Goal: Task Accomplishment & Management: Use online tool/utility

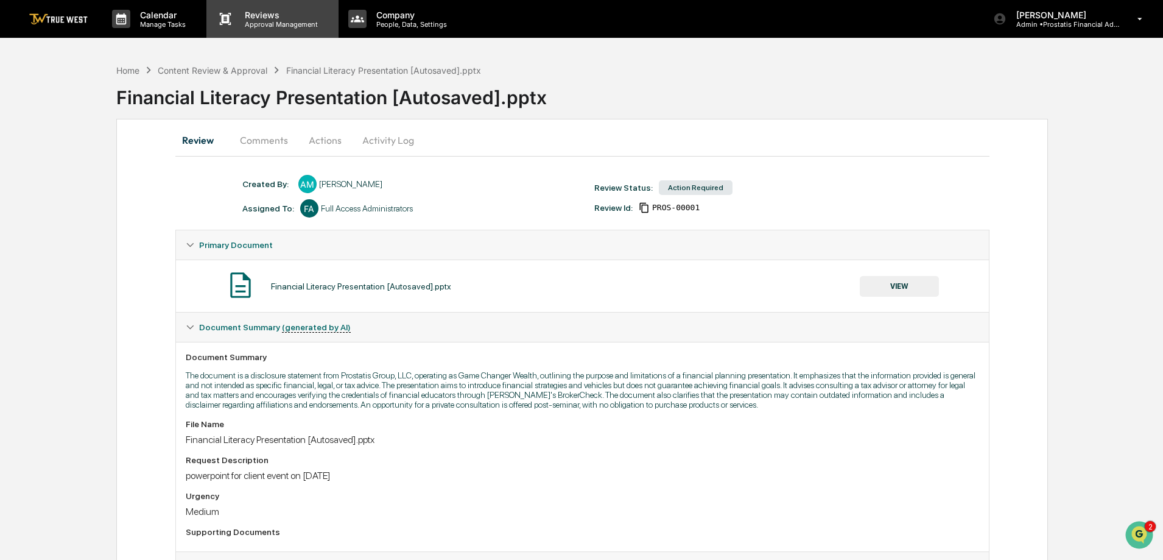
click at [259, 19] on p "Reviews" at bounding box center [279, 15] width 89 height 10
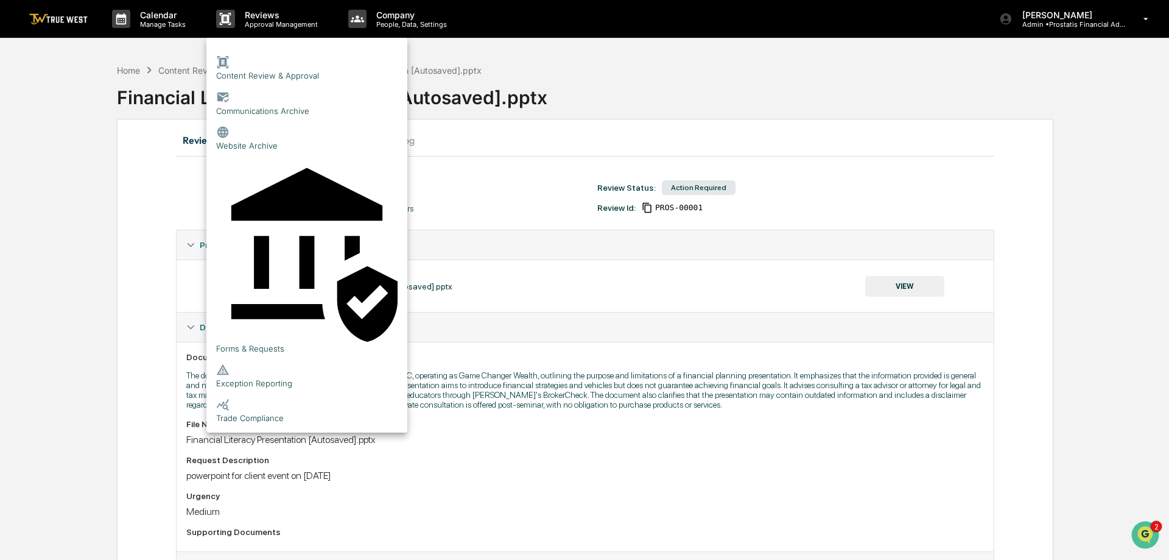
click at [276, 62] on li "Content Review & Approval" at bounding box center [306, 68] width 201 height 35
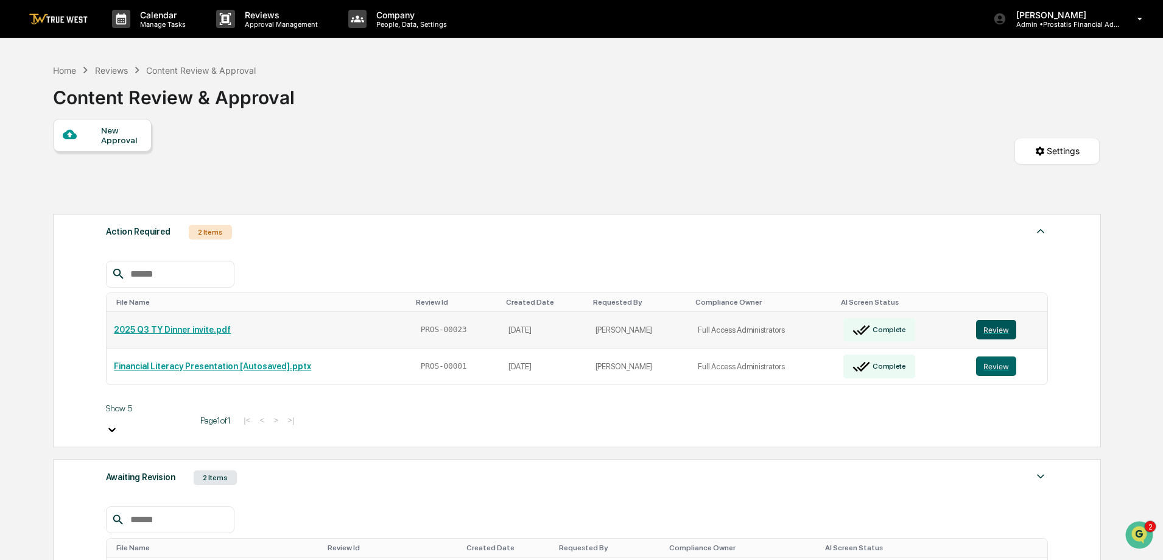
click at [992, 330] on button "Review" at bounding box center [996, 329] width 40 height 19
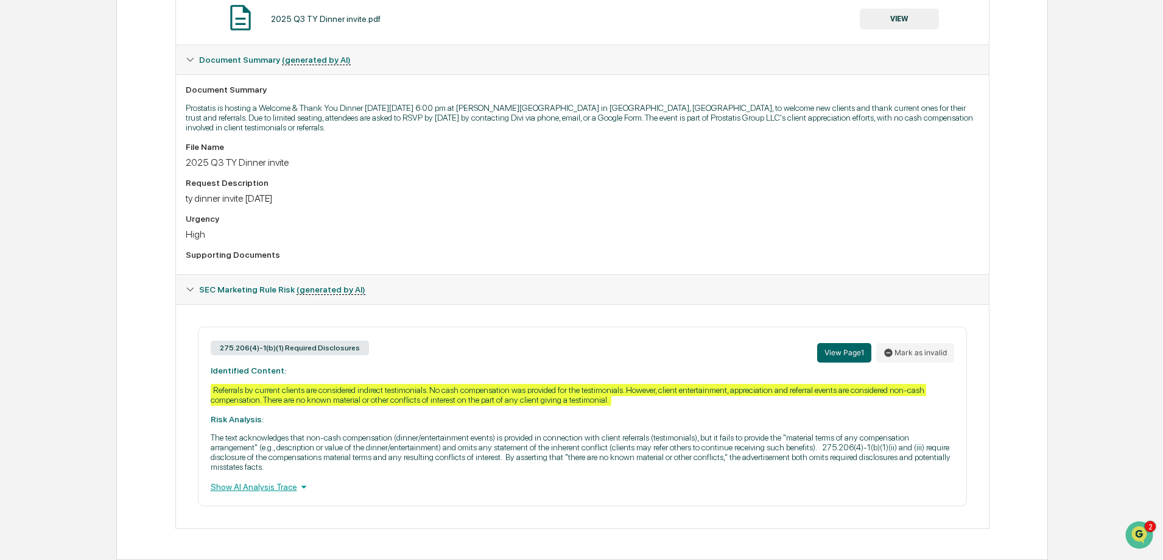
scroll to position [217, 0]
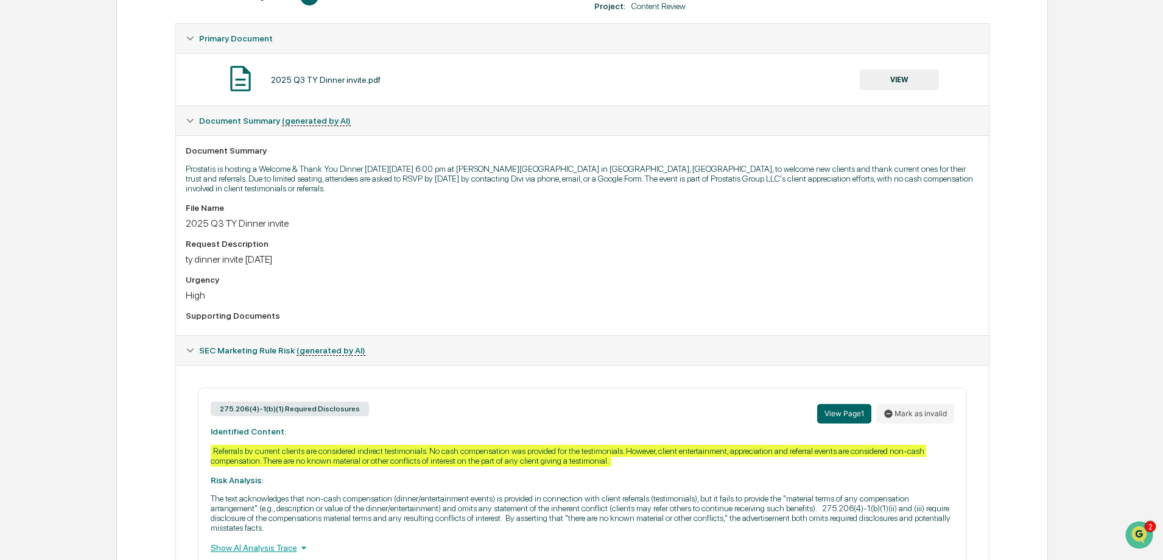
click at [900, 80] on button "VIEW" at bounding box center [899, 79] width 79 height 21
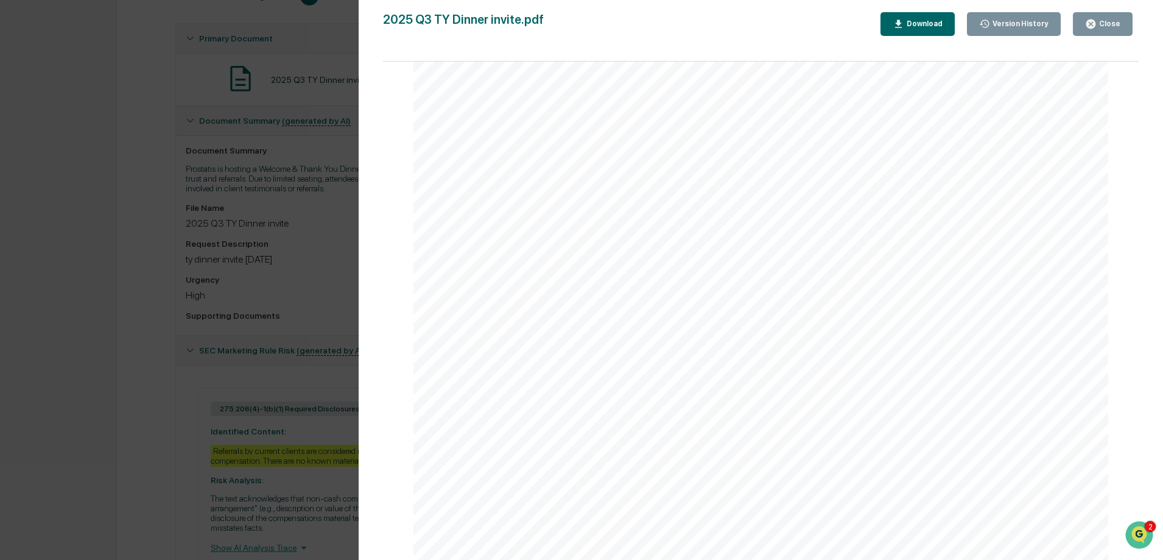
scroll to position [278, 0]
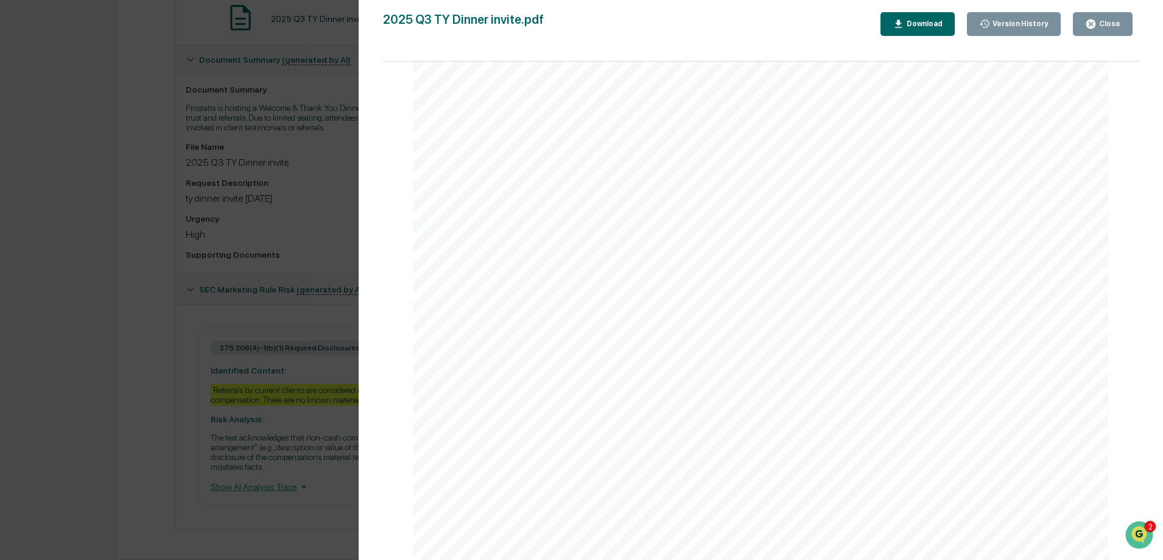
click at [1116, 24] on div "Close" at bounding box center [1109, 23] width 24 height 9
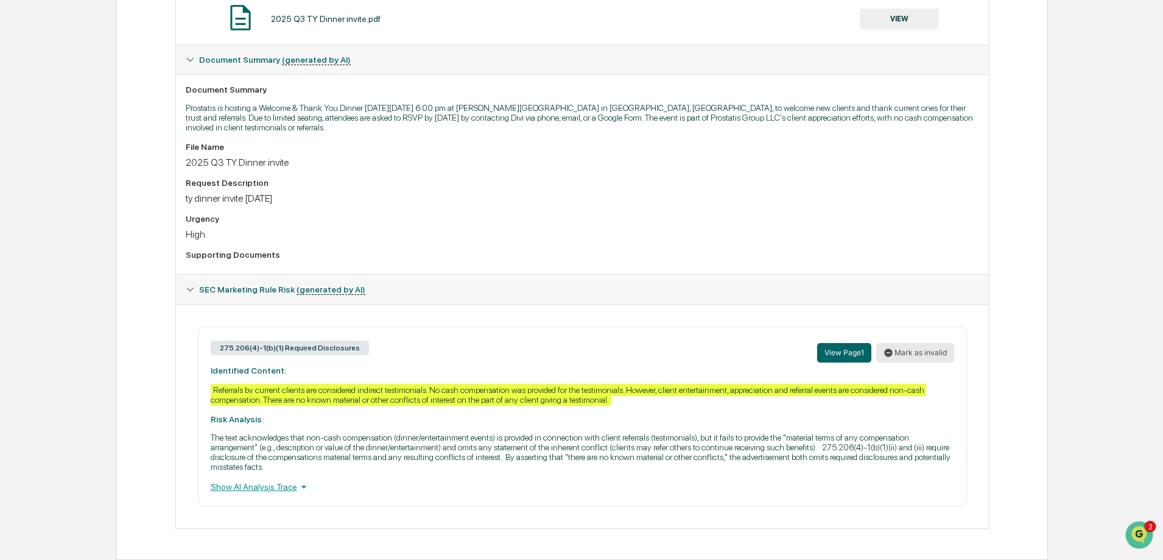
click at [906, 346] on button "Mark as invalid" at bounding box center [915, 352] width 78 height 19
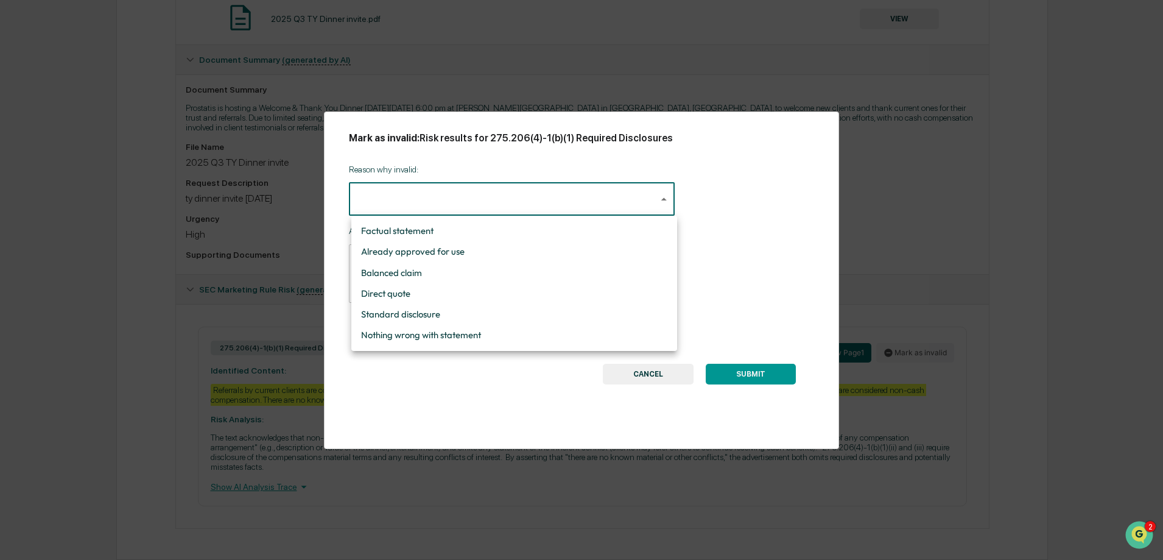
click at [492, 197] on body "Calendar Manage Tasks Reviews Approval Management Company People, Data, Setting…" at bounding box center [581, 141] width 1163 height 838
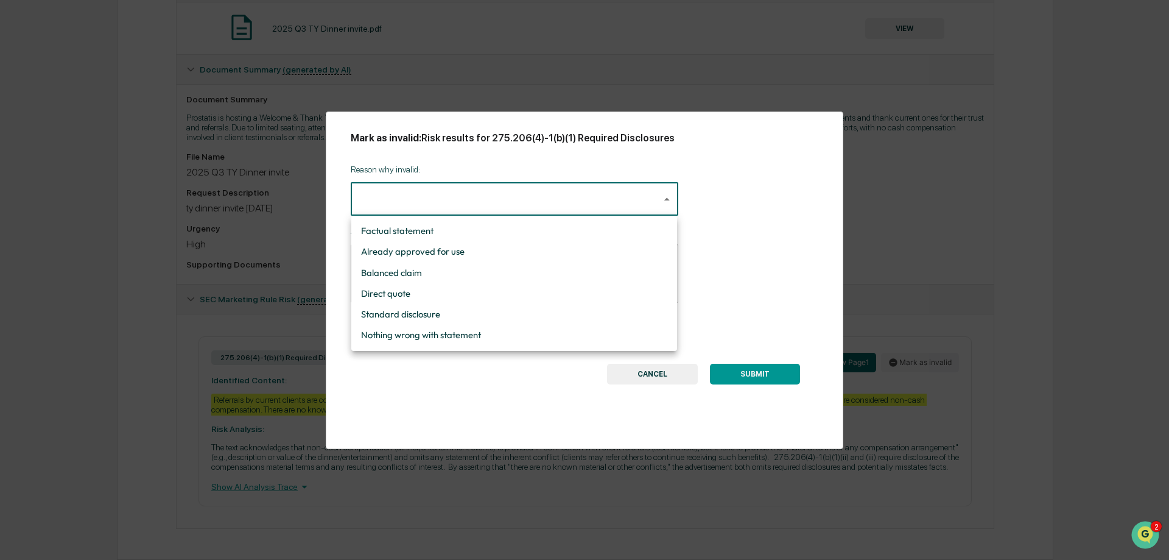
click at [396, 314] on li "Standard disclosure" at bounding box center [514, 314] width 326 height 21
type input "**********"
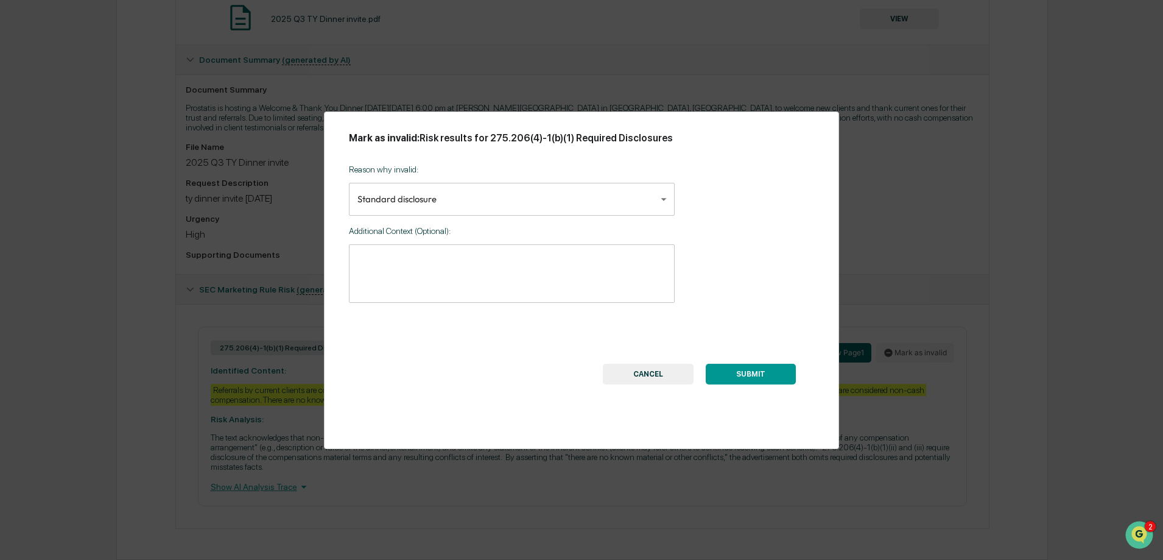
click at [753, 371] on button "SUBMIT" at bounding box center [751, 374] width 90 height 21
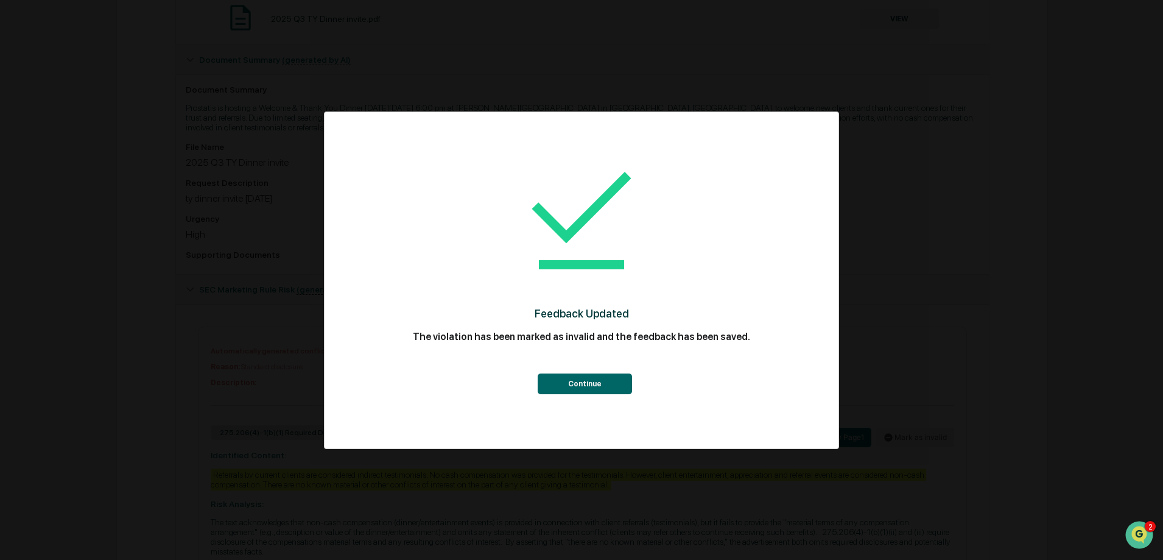
click at [592, 387] on button "Continue" at bounding box center [585, 383] width 94 height 21
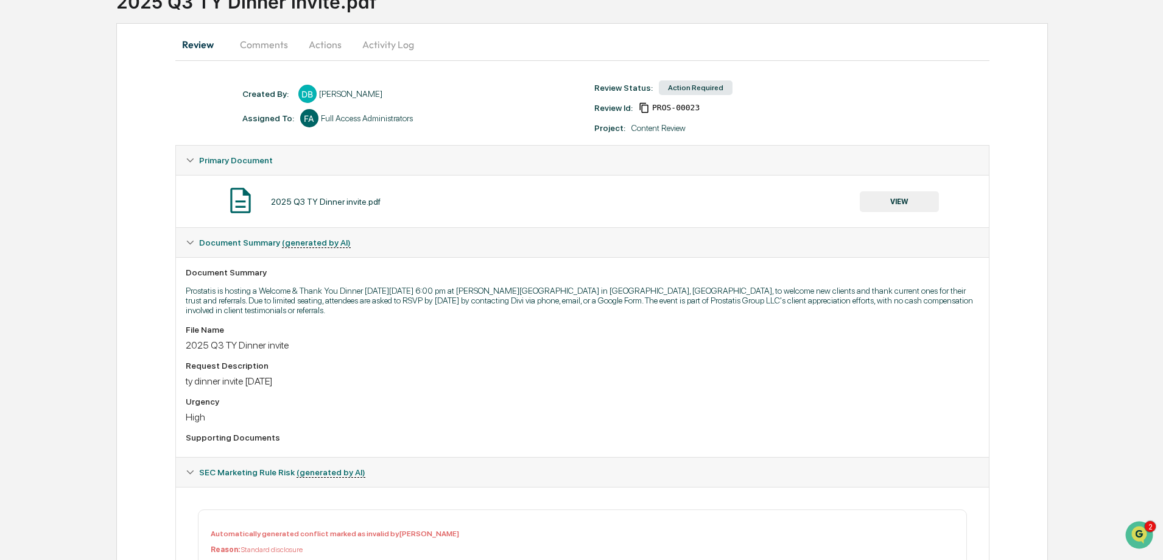
scroll to position [0, 0]
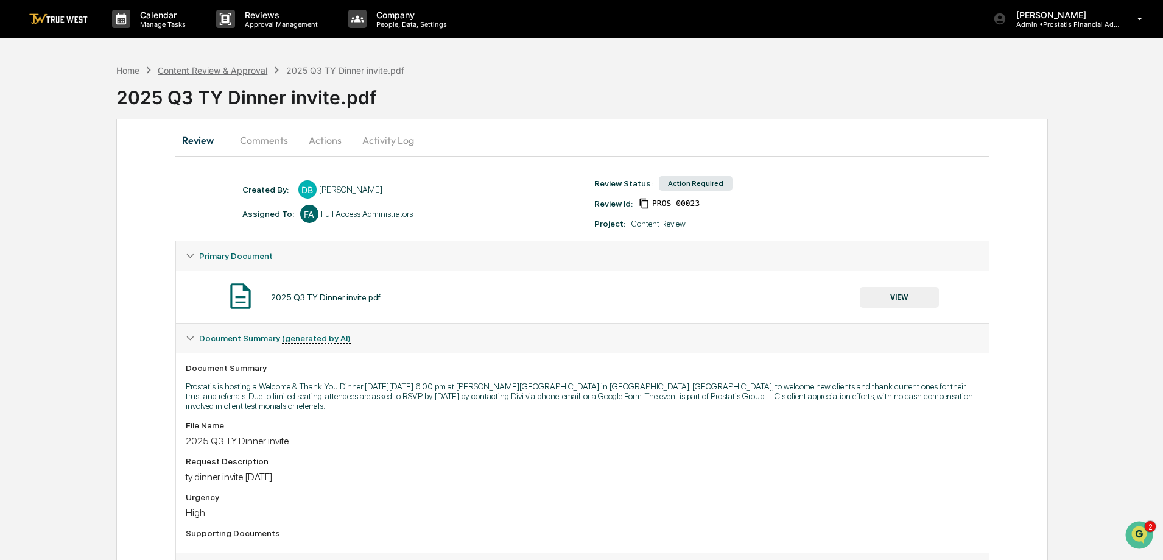
click at [247, 72] on div "Content Review & Approval" at bounding box center [213, 70] width 110 height 10
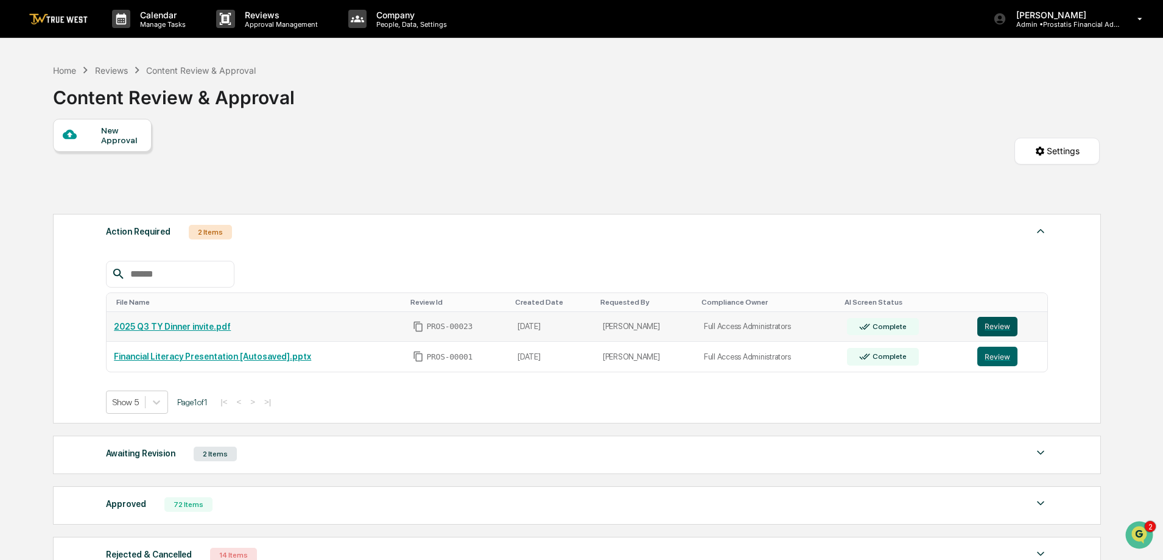
click at [986, 328] on button "Review" at bounding box center [997, 326] width 40 height 19
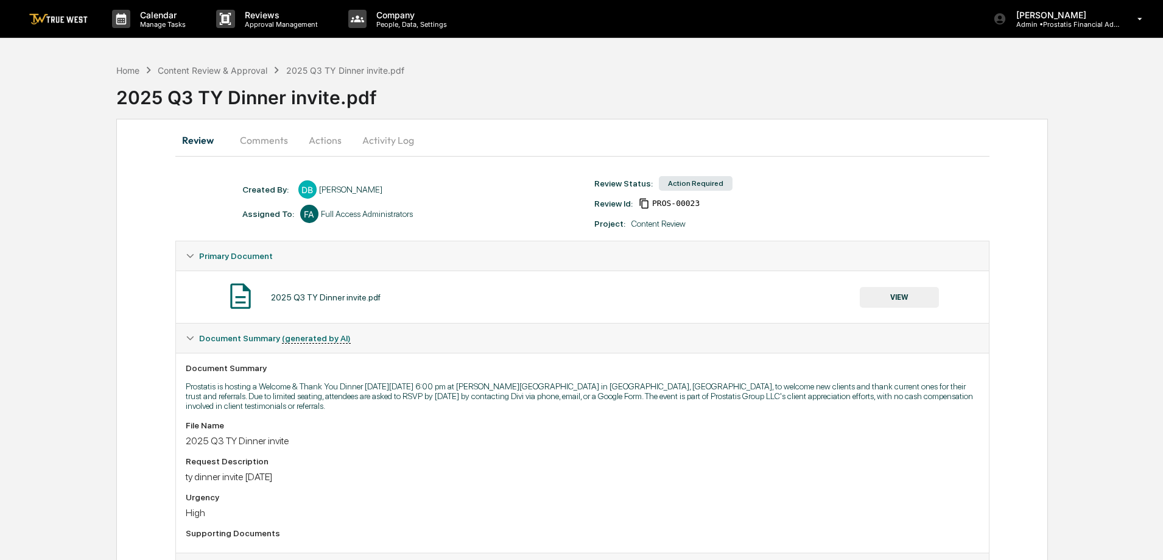
click at [334, 137] on button "Actions" at bounding box center [325, 139] width 55 height 29
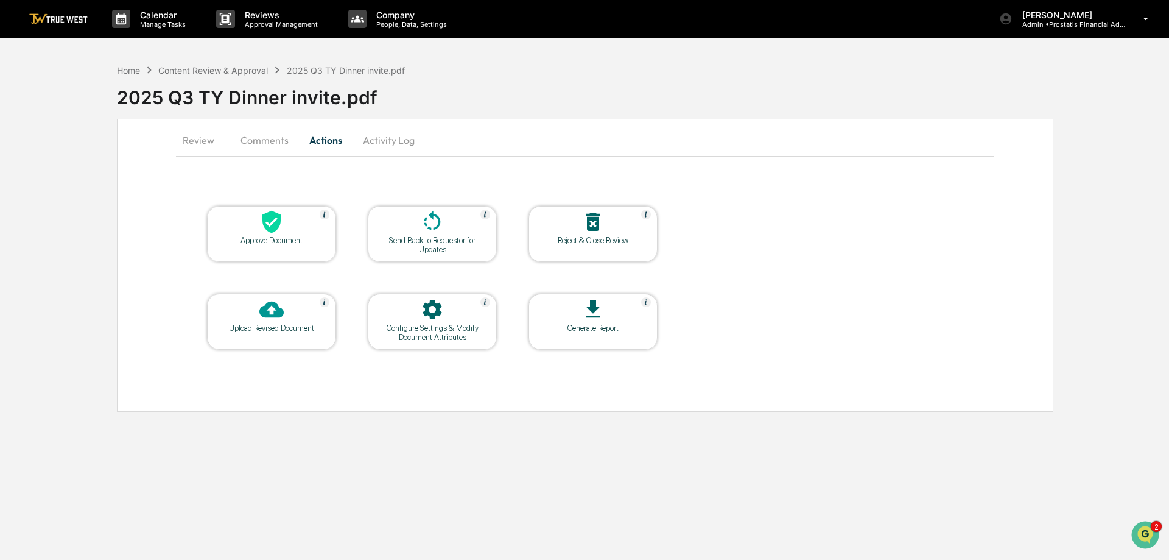
click at [282, 230] on icon at bounding box center [271, 221] width 24 height 24
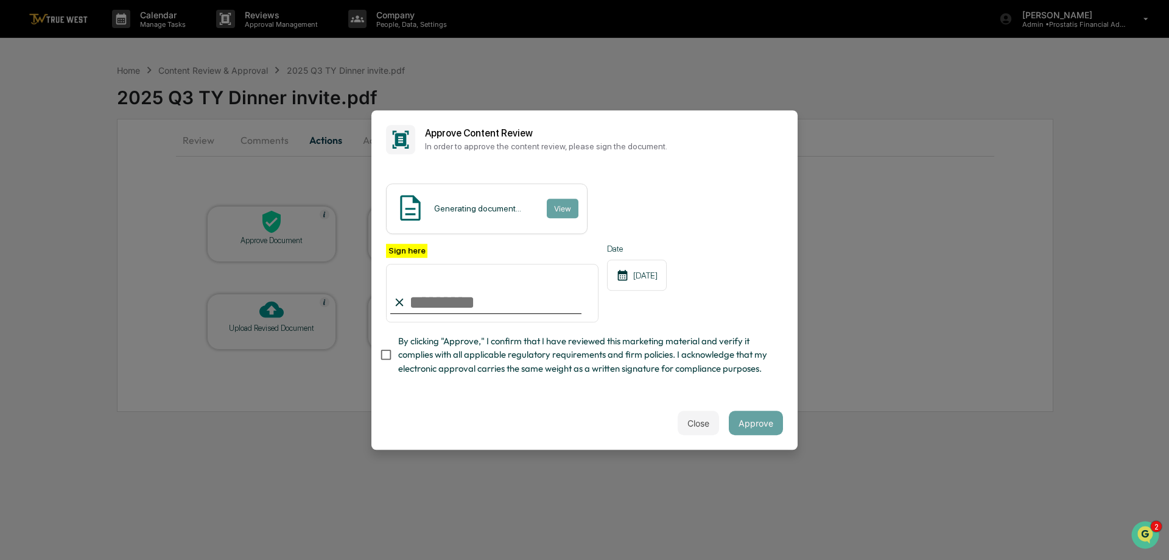
click at [477, 290] on input "Sign here" at bounding box center [492, 293] width 213 height 58
drag, startPoint x: 476, startPoint y: 294, endPoint x: 476, endPoint y: 303, distance: 8.5
click at [476, 295] on input "Sign here" at bounding box center [492, 293] width 213 height 58
type input "**********"
click at [564, 199] on button "View" at bounding box center [562, 208] width 32 height 19
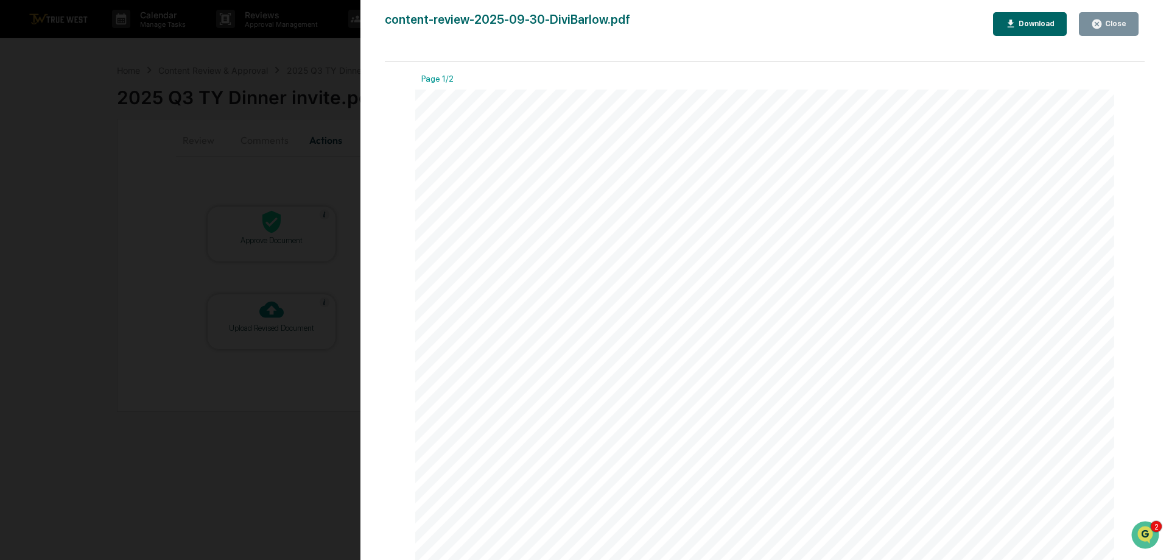
click at [1124, 24] on div "Close" at bounding box center [1115, 23] width 24 height 9
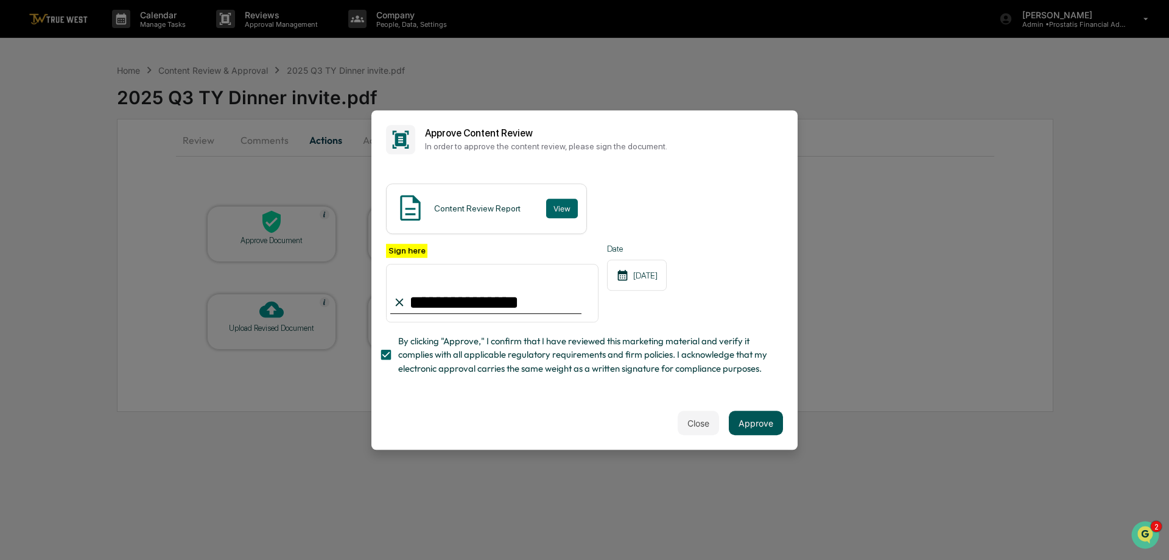
click at [751, 433] on button "Approve" at bounding box center [756, 422] width 54 height 24
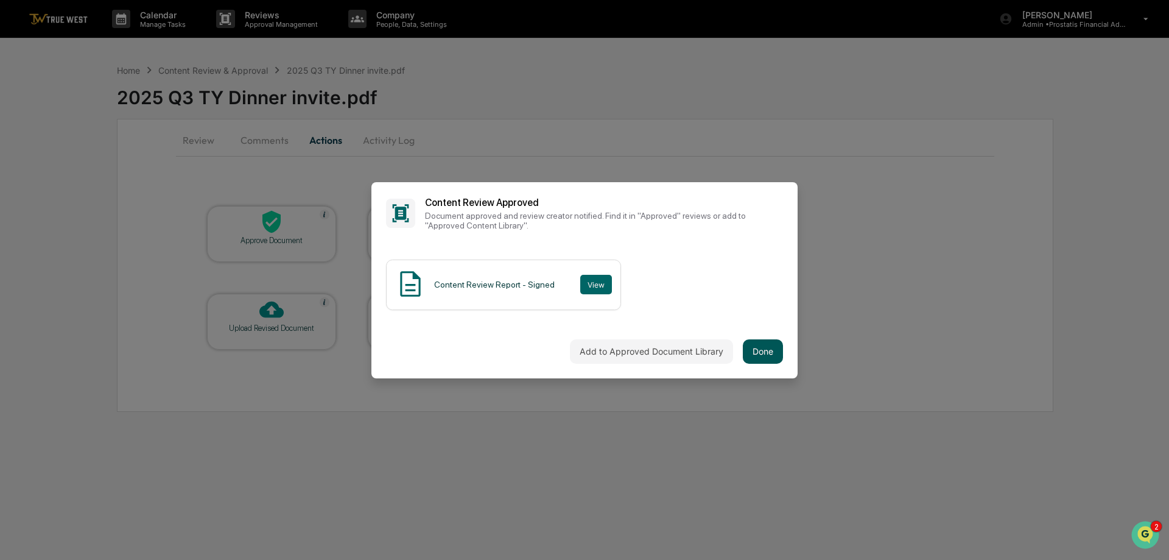
click at [758, 347] on button "Done" at bounding box center [763, 351] width 40 height 24
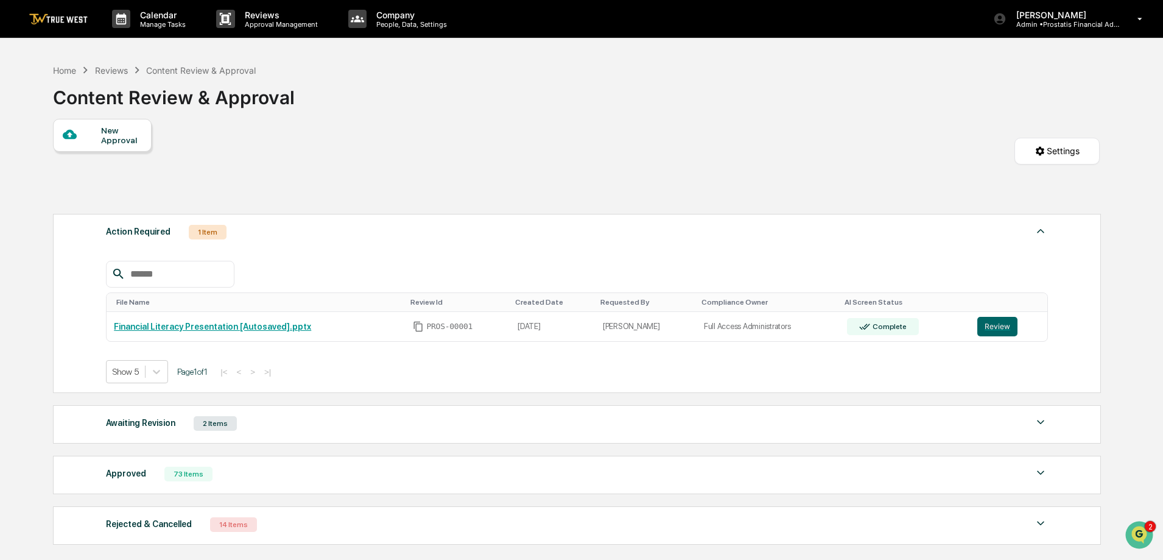
click at [186, 406] on div "Awaiting Revision 2 Items File Name Review Id Created Date Requested By Complia…" at bounding box center [577, 424] width 1048 height 38
click at [526, 432] on div "Awaiting Revision 2 Items File Name Review Id Created Date Requested By Complia…" at bounding box center [577, 424] width 1048 height 38
click at [1038, 425] on img at bounding box center [1040, 422] width 15 height 15
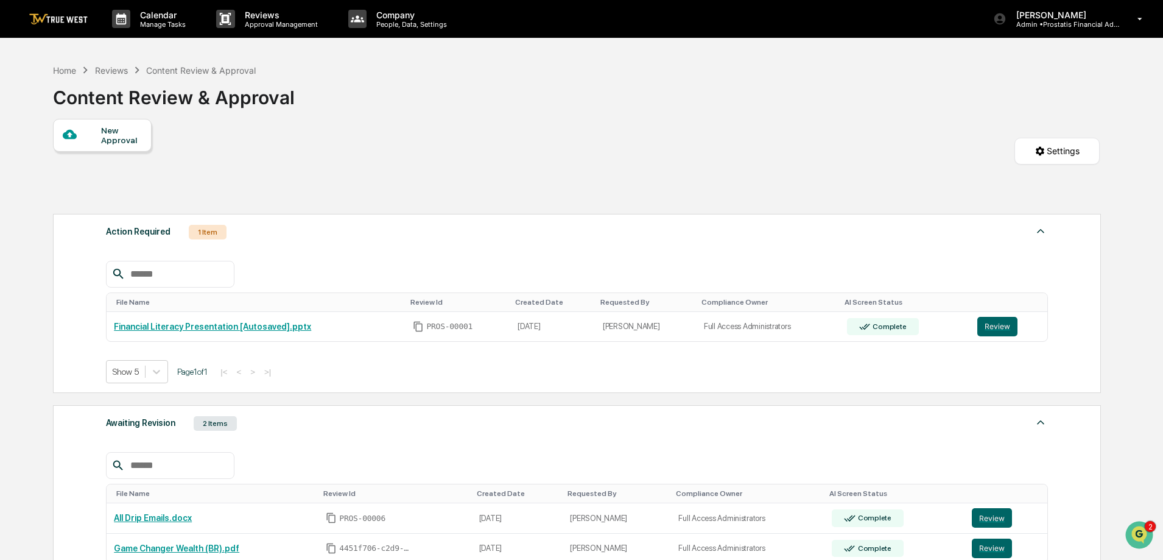
scroll to position [122, 0]
